Goal: Check status: Check status

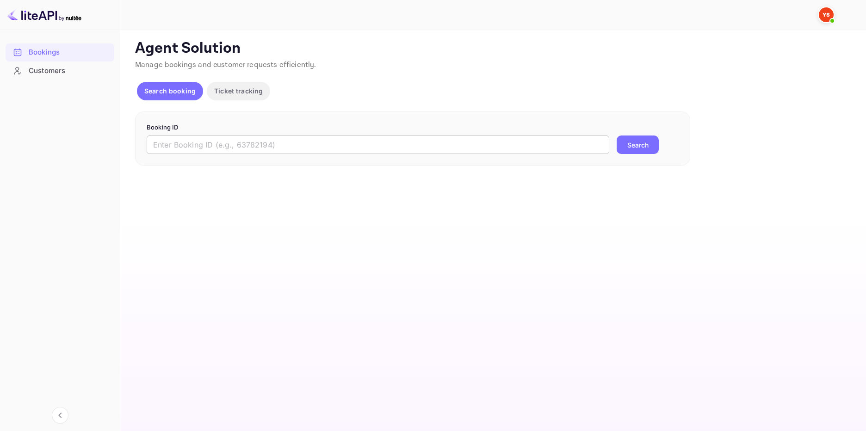
click at [283, 138] on input "text" at bounding box center [378, 145] width 462 height 18
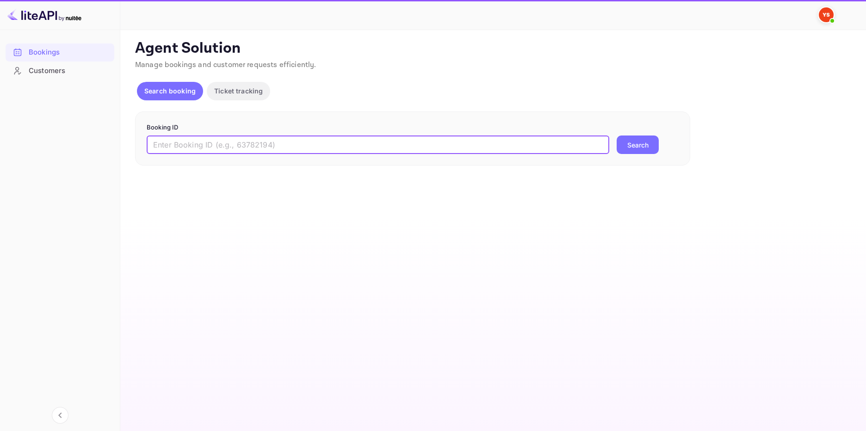
paste input "9382951"
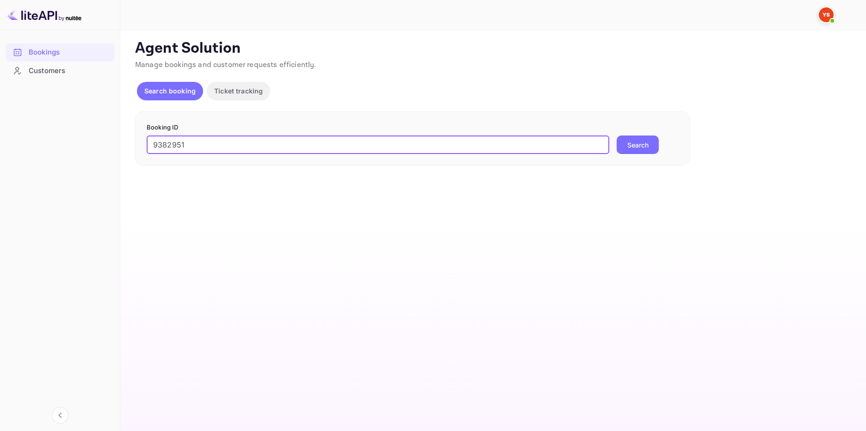
type input "9382951"
click at [633, 143] on button "Search" at bounding box center [637, 145] width 42 height 18
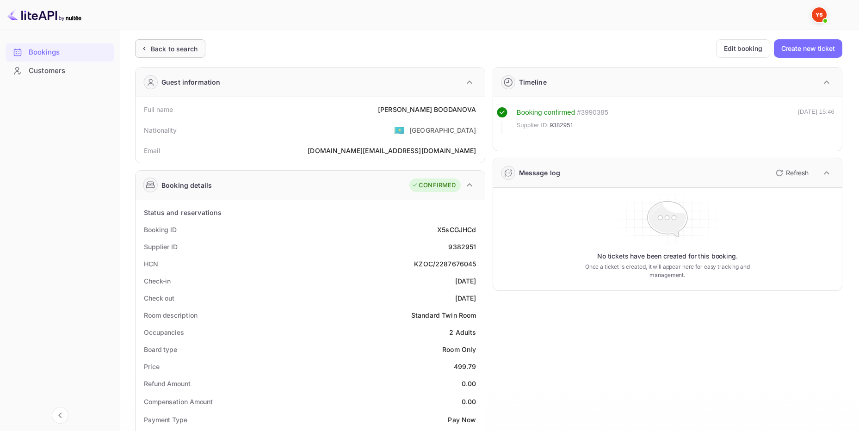
click at [196, 44] on div "Back to search" at bounding box center [174, 49] width 47 height 10
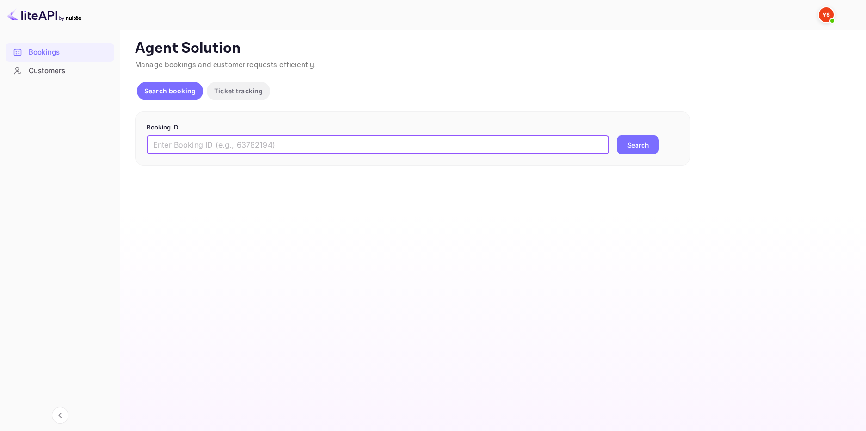
click at [248, 137] on input "text" at bounding box center [378, 145] width 462 height 18
paste input "8414066"
type input "8414066"
click at [649, 144] on button "Search" at bounding box center [637, 145] width 42 height 18
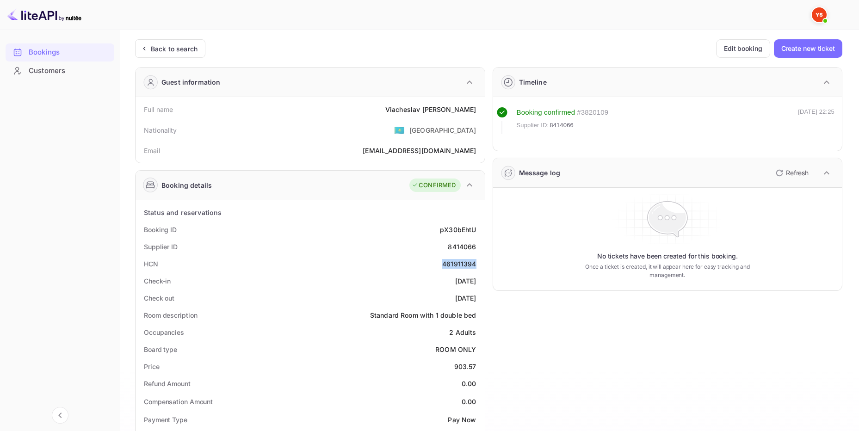
drag, startPoint x: 478, startPoint y: 265, endPoint x: 441, endPoint y: 269, distance: 36.8
click at [441, 269] on div "HCN 461911394" at bounding box center [310, 263] width 342 height 17
click at [448, 267] on div "461911394" at bounding box center [459, 264] width 34 height 10
click at [183, 50] on div "Back to search" at bounding box center [174, 49] width 47 height 10
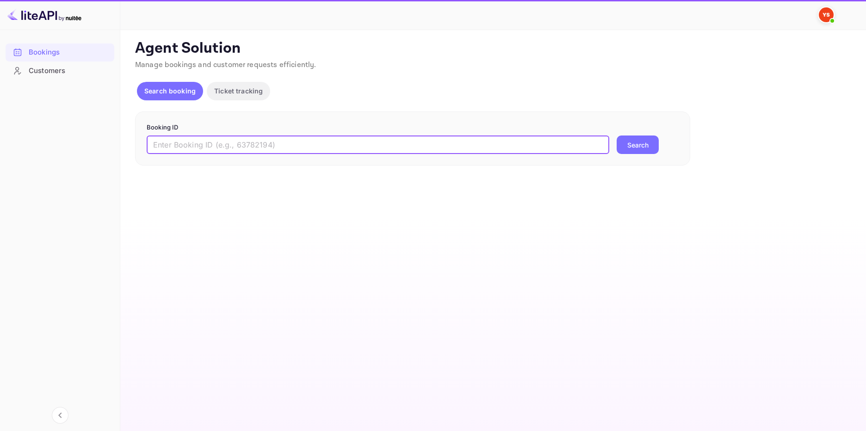
click at [259, 142] on input "text" at bounding box center [378, 145] width 462 height 18
paste input "9852363"
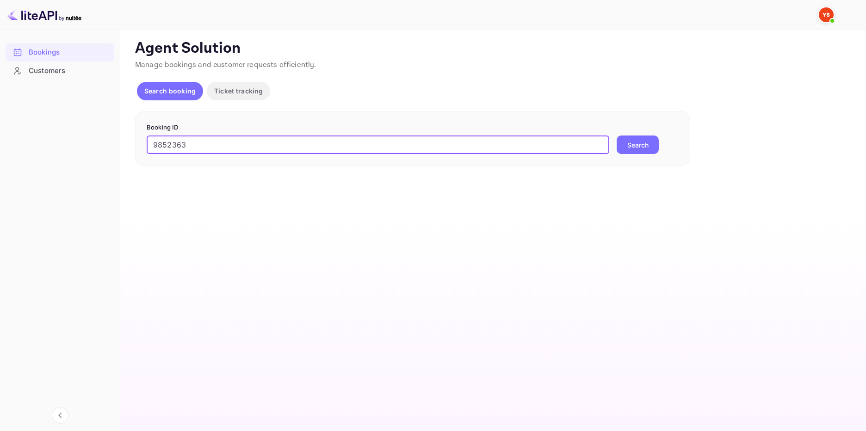
type input "9852363"
click at [630, 149] on button "Search" at bounding box center [637, 145] width 42 height 18
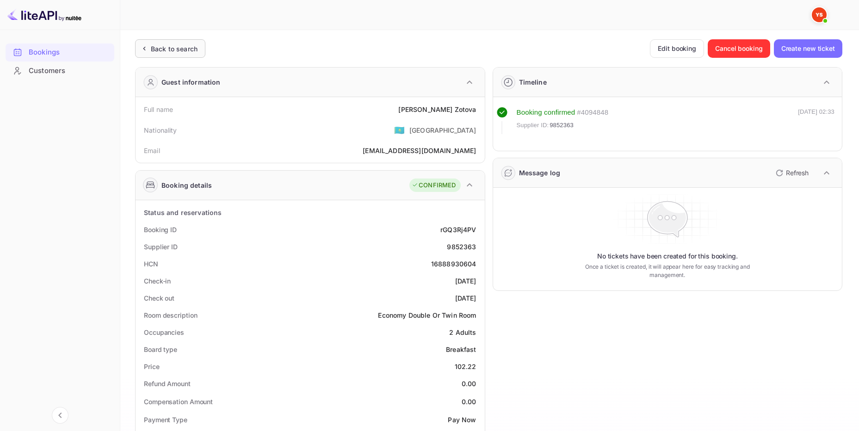
click at [183, 50] on div "Back to search" at bounding box center [174, 49] width 47 height 10
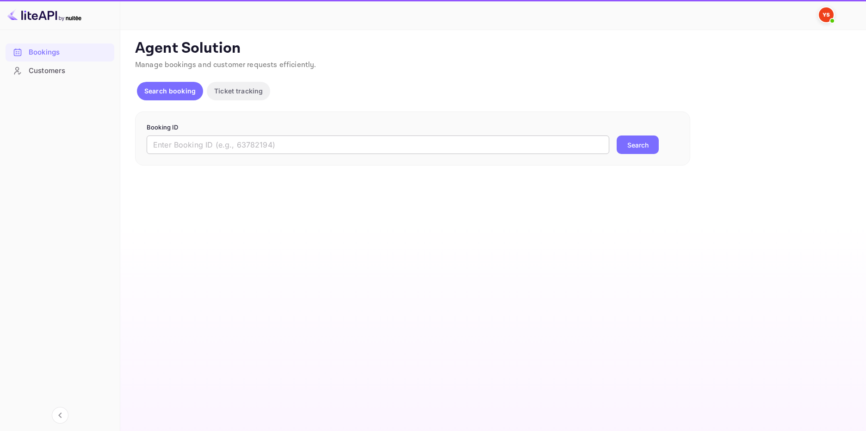
drag, startPoint x: 278, startPoint y: 150, endPoint x: 272, endPoint y: 149, distance: 5.7
click at [278, 150] on input "text" at bounding box center [378, 145] width 462 height 18
paste input "9249110"
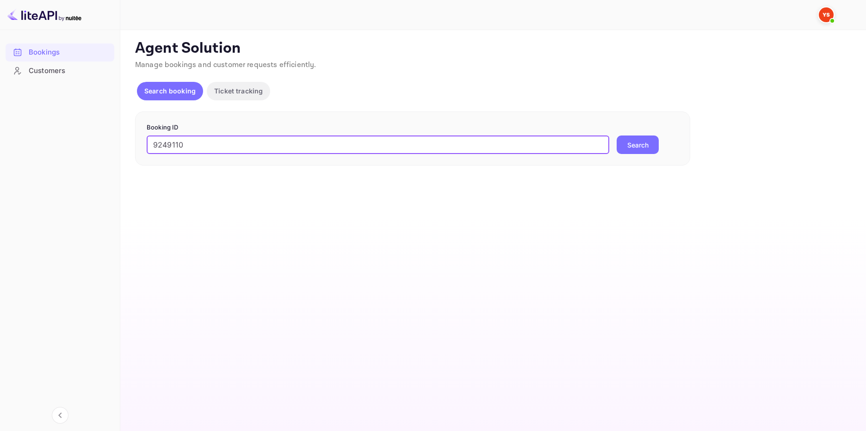
type input "9249110"
drag, startPoint x: 638, startPoint y: 142, endPoint x: 625, endPoint y: 142, distance: 12.5
click at [637, 142] on button "Search" at bounding box center [637, 145] width 42 height 18
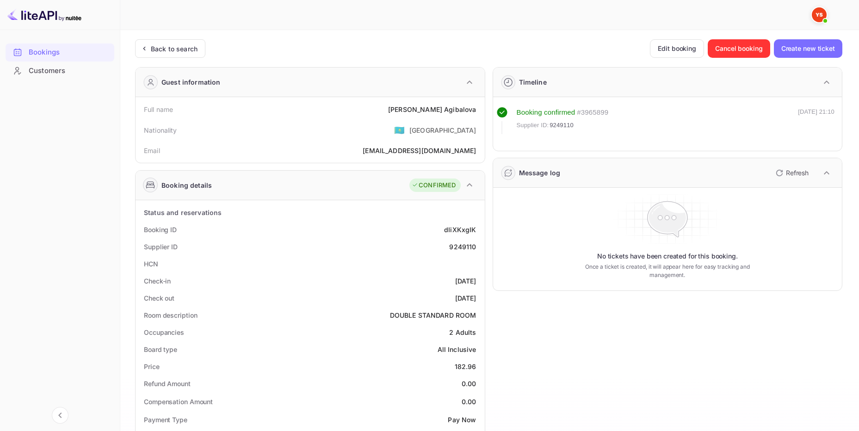
click at [206, 47] on div "Back to search Edit booking Cancel booking Create new ticket" at bounding box center [488, 48] width 707 height 18
click at [191, 51] on div "Back to search" at bounding box center [174, 49] width 47 height 10
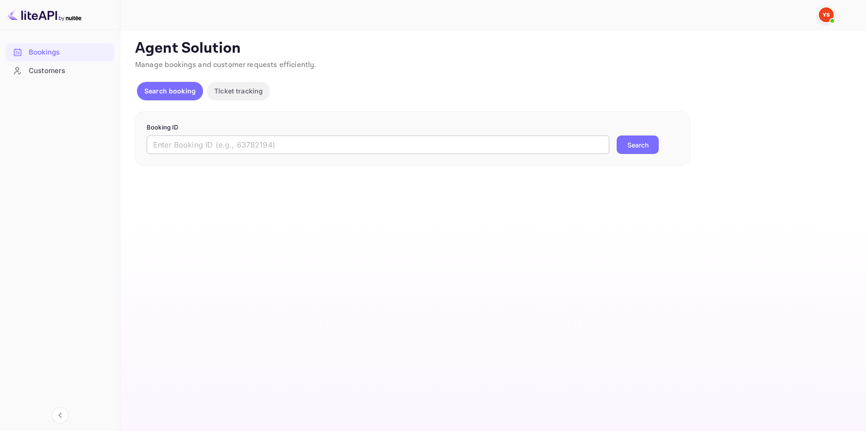
click at [269, 146] on input "text" at bounding box center [378, 145] width 462 height 18
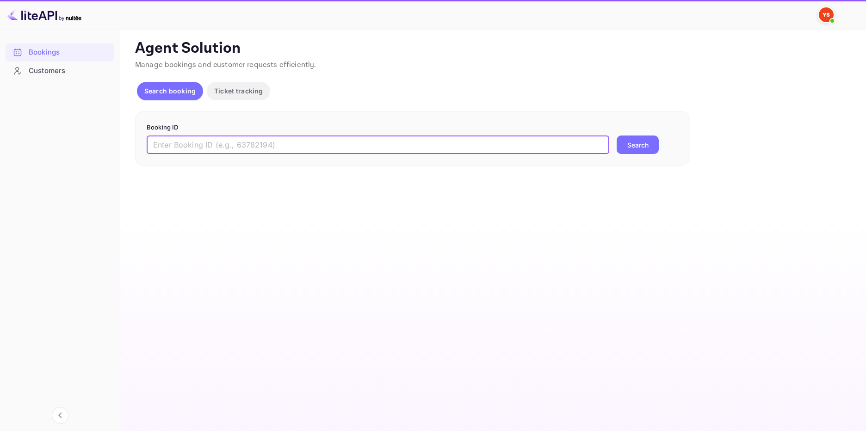
paste input "9730747"
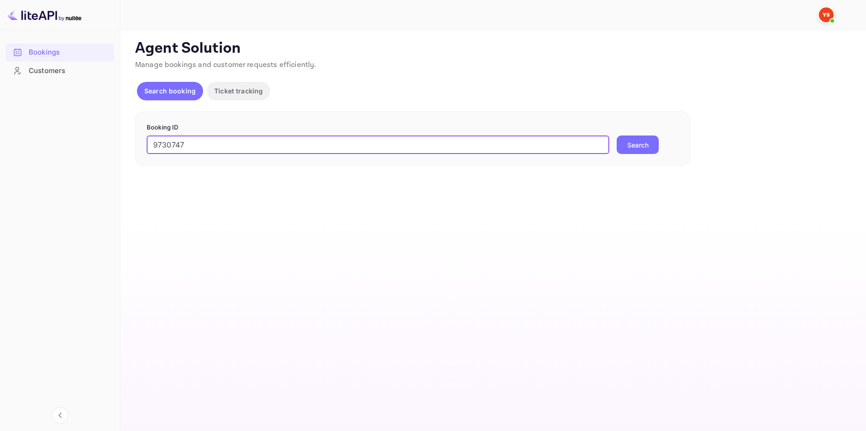
type input "9730747"
drag, startPoint x: 649, startPoint y: 142, endPoint x: 635, endPoint y: 141, distance: 14.4
click at [648, 141] on button "Search" at bounding box center [637, 145] width 42 height 18
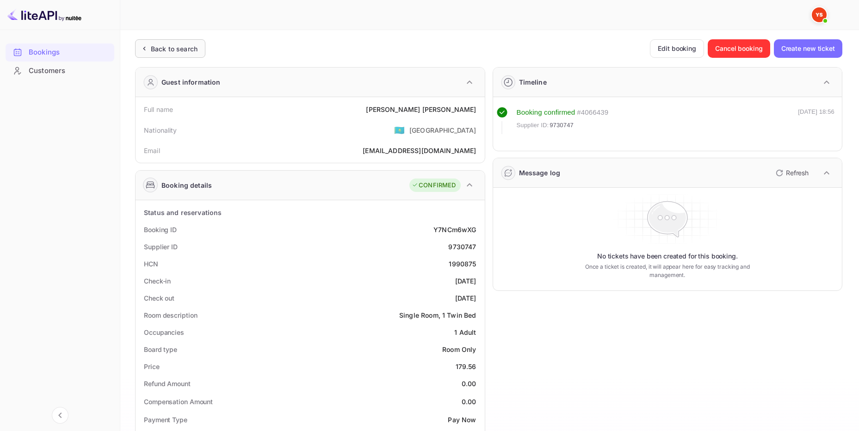
click at [177, 44] on div "Back to search" at bounding box center [174, 49] width 47 height 10
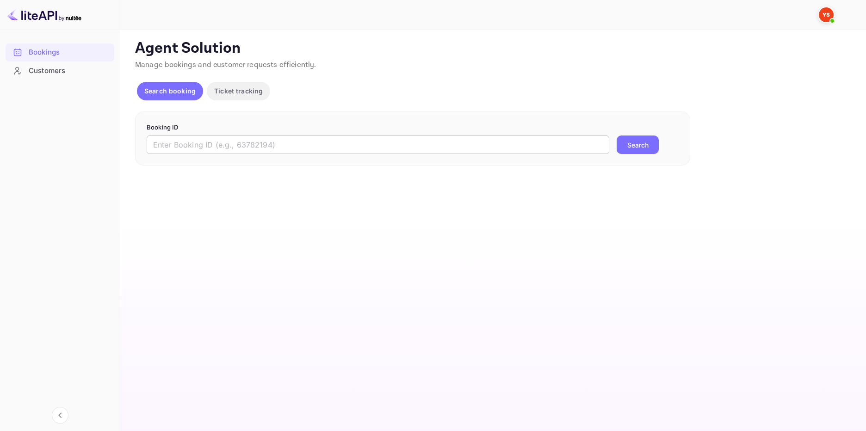
click at [336, 144] on input "text" at bounding box center [378, 145] width 462 height 18
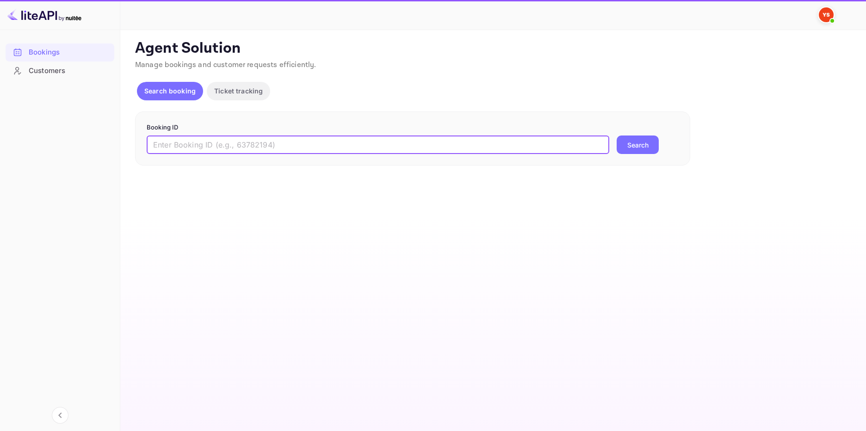
paste input "9744597"
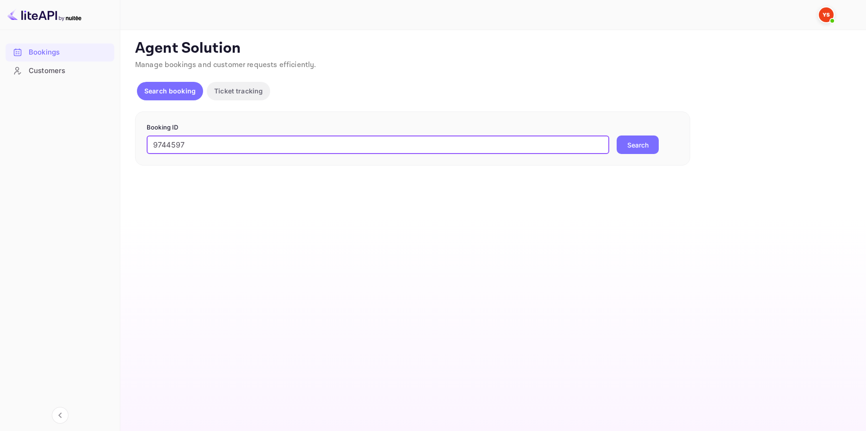
type input "9744597"
click at [636, 141] on button "Search" at bounding box center [637, 145] width 42 height 18
